Goal: Find contact information: Find contact information

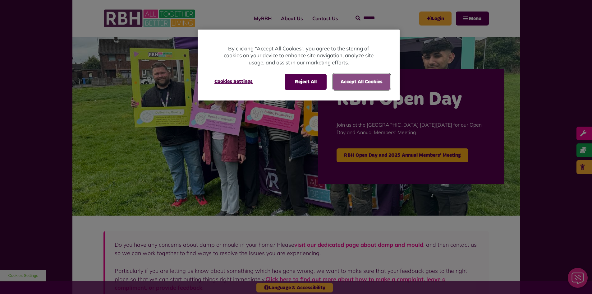
click at [369, 82] on button "Accept All Cookies" at bounding box center [362, 82] width 58 height 16
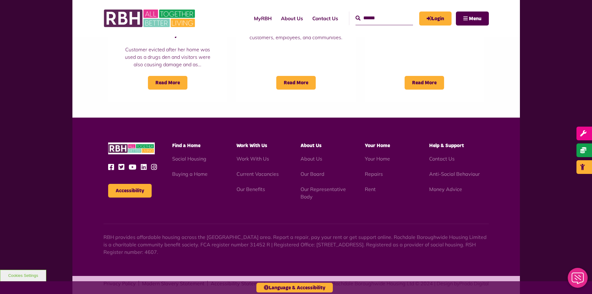
scroll to position [554, 0]
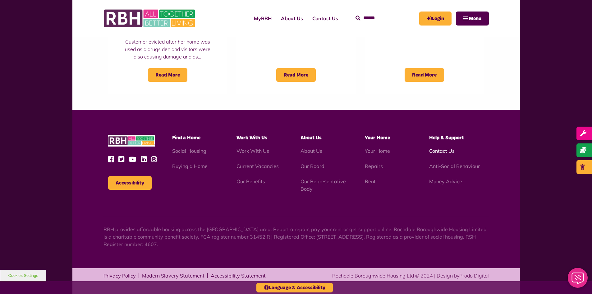
click at [444, 150] on link "Contact Us" at bounding box center [441, 151] width 25 height 6
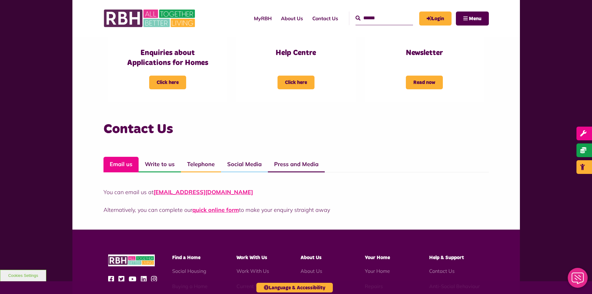
scroll to position [404, 0]
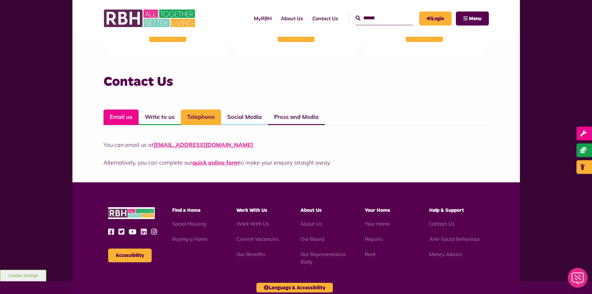
click at [192, 118] on link "Telephone" at bounding box center [201, 117] width 40 height 16
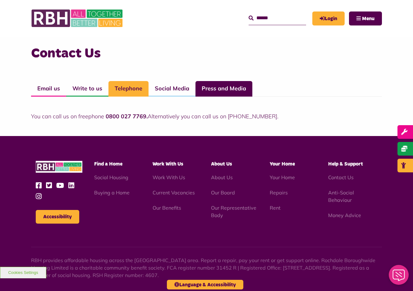
scroll to position [462, 0]
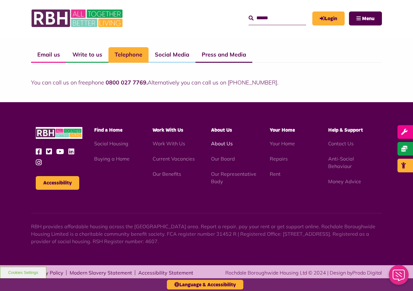
click at [227, 144] on link "About Us" at bounding box center [222, 143] width 22 height 6
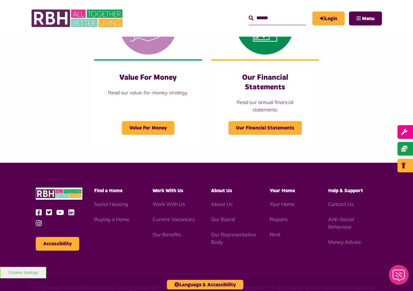
scroll to position [653, 0]
